Goal: Transaction & Acquisition: Purchase product/service

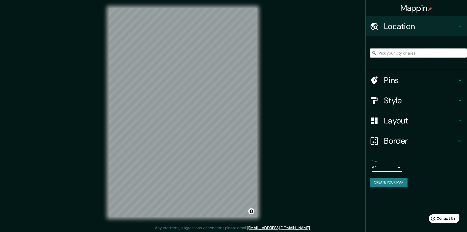
click at [395, 53] on input "Pick your city or area" at bounding box center [418, 53] width 97 height 9
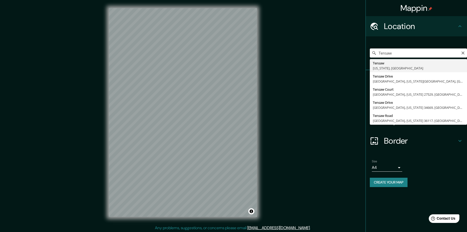
type input "Tensaw, Alabama, United States"
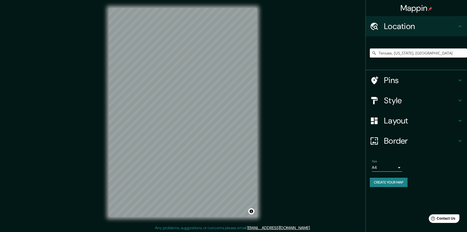
click at [380, 78] on div at bounding box center [377, 80] width 14 height 9
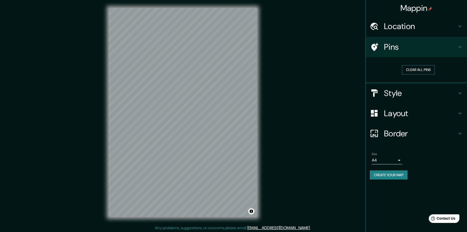
click at [411, 69] on button "Clear all pins" at bounding box center [418, 69] width 33 height 9
click at [426, 68] on button "Clear all pins" at bounding box center [418, 69] width 33 height 9
click at [379, 113] on div at bounding box center [377, 113] width 14 height 9
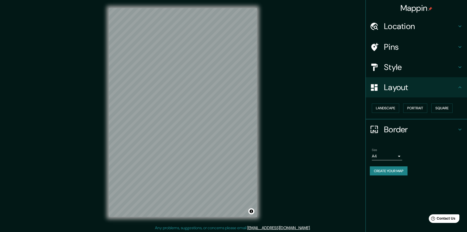
click at [458, 87] on icon at bounding box center [460, 87] width 6 height 6
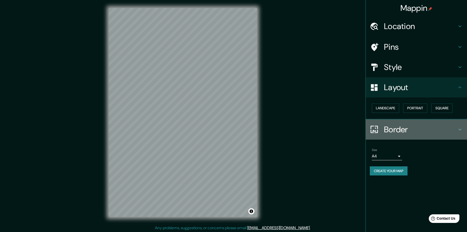
click at [397, 132] on h4 "Border" at bounding box center [420, 130] width 73 height 10
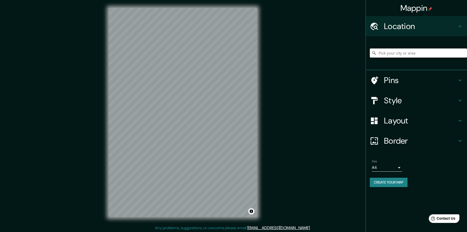
click at [381, 52] on input "Pick your city or area" at bounding box center [418, 53] width 97 height 9
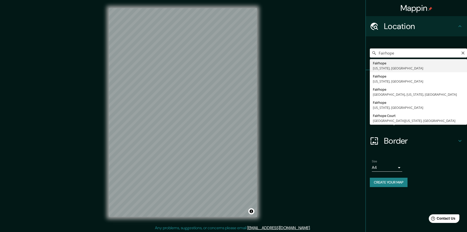
type input "Fairhope, Alabama, United States"
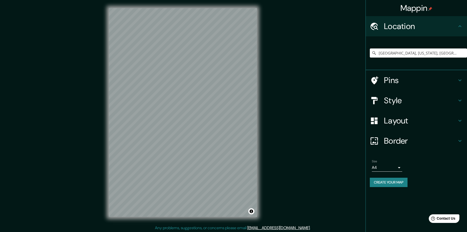
click at [457, 25] on icon at bounding box center [460, 26] width 6 height 6
click at [460, 26] on icon at bounding box center [460, 26] width 6 height 6
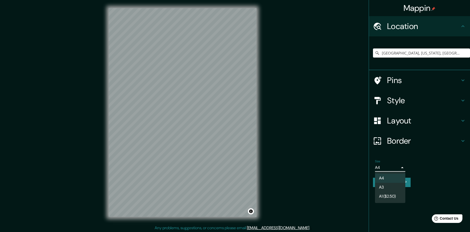
click at [399, 167] on body "Mappin Location Fairhope, Alabama, United States Pins Style Layout Border Choos…" at bounding box center [235, 116] width 470 height 232
click at [388, 187] on li "A3" at bounding box center [390, 187] width 30 height 9
type input "a4"
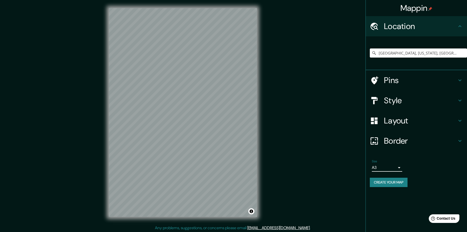
click at [383, 181] on button "Create your map" at bounding box center [389, 182] width 38 height 9
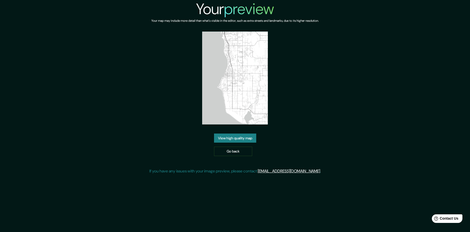
click at [240, 105] on img at bounding box center [235, 78] width 66 height 93
